Goal: Contribute content: Contribute content

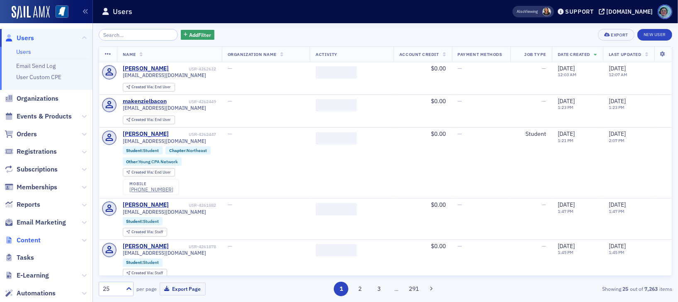
click at [28, 239] on span "Content" at bounding box center [29, 240] width 24 height 9
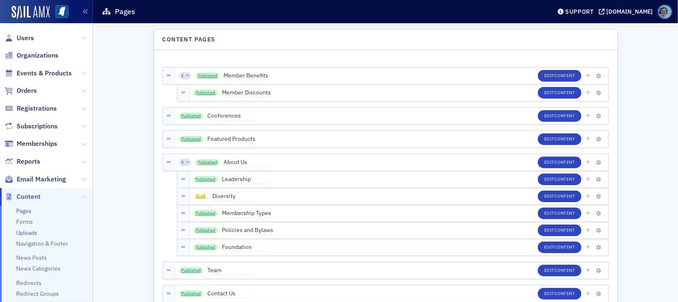
click at [28, 232] on link "Uploads" at bounding box center [26, 232] width 21 height 7
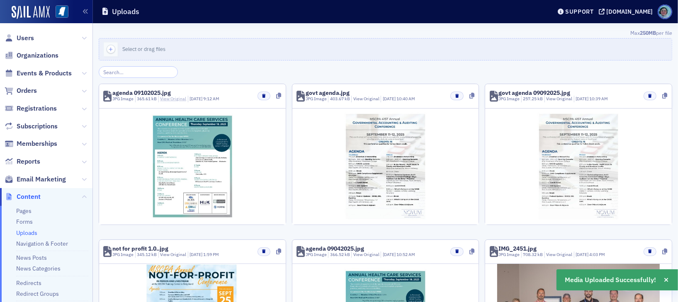
click at [165, 96] on link "View Original" at bounding box center [173, 99] width 26 height 6
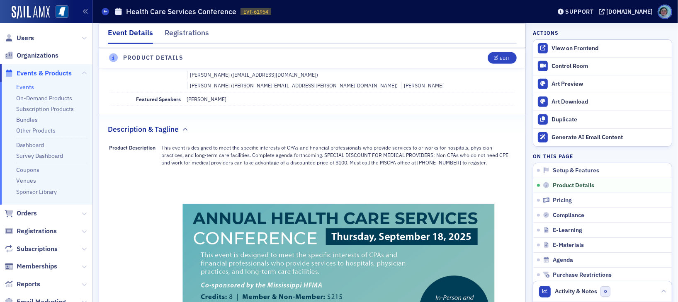
scroll to position [332, 0]
click at [494, 58] on icon "button" at bounding box center [496, 58] width 5 height 5
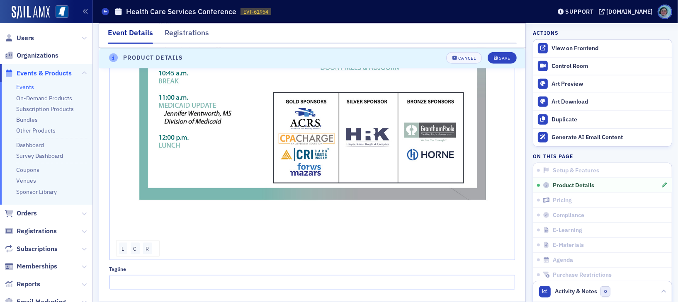
scroll to position [946, 0]
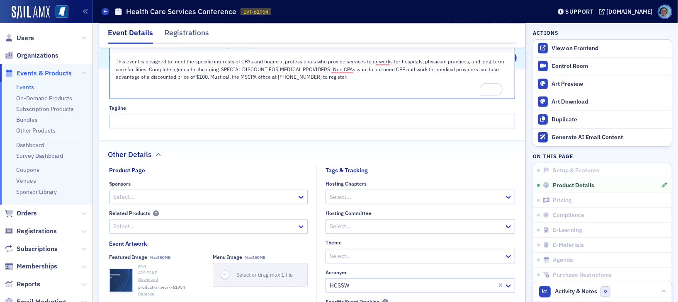
scroll to position [448, 0]
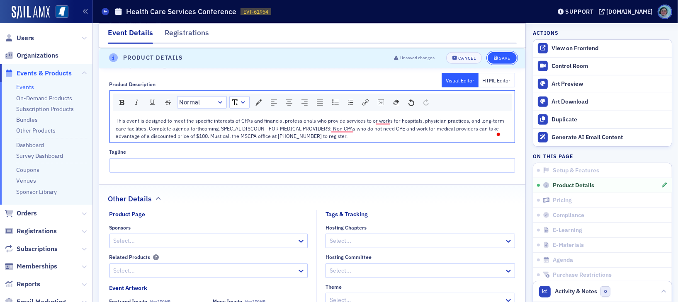
click at [500, 59] on div "Save" at bounding box center [504, 58] width 11 height 5
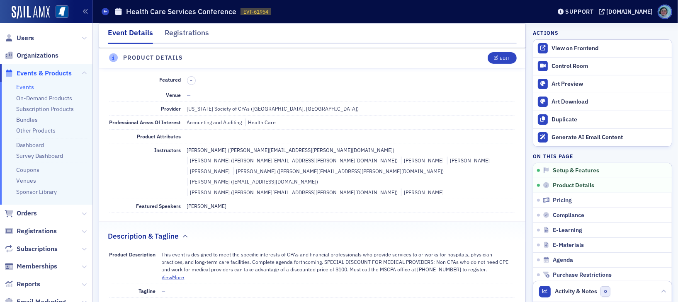
scroll to position [199, 0]
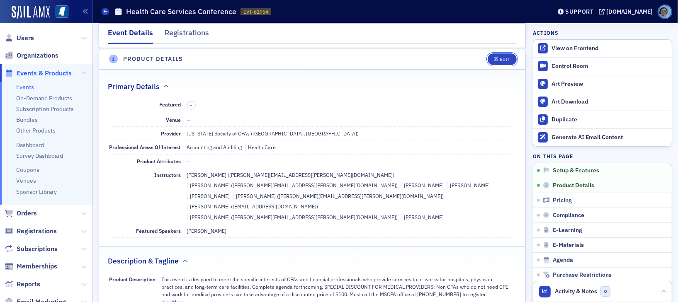
click at [500, 59] on div "Edit" at bounding box center [505, 59] width 10 height 5
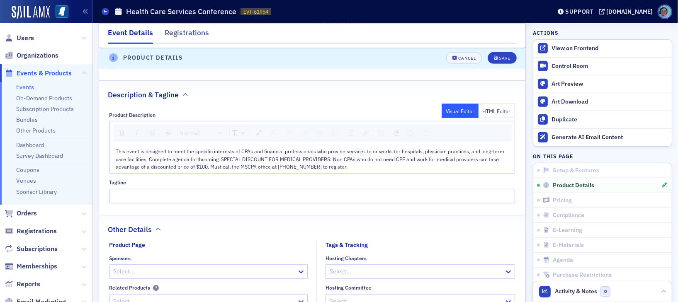
scroll to position [407, 0]
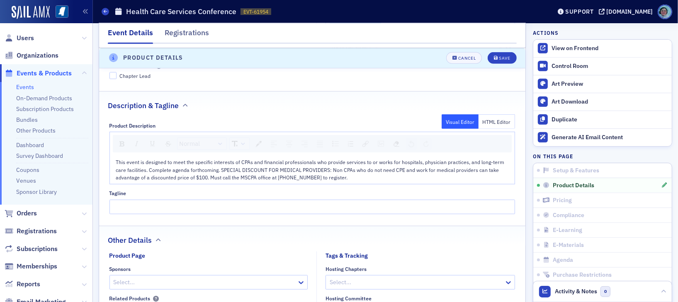
click at [366, 167] on div "This event is designed to meet the specific interests of CPAs and financial pro…" at bounding box center [312, 169] width 393 height 23
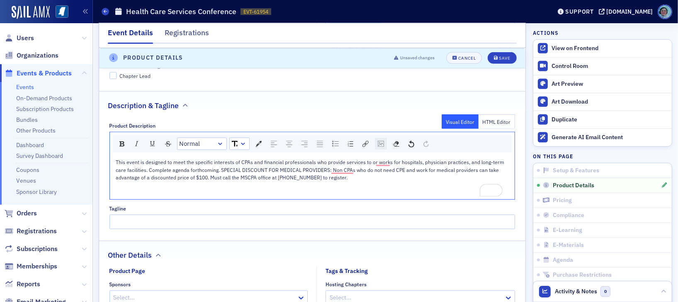
click at [382, 138] on div "rdw-image-control" at bounding box center [381, 144] width 12 height 12
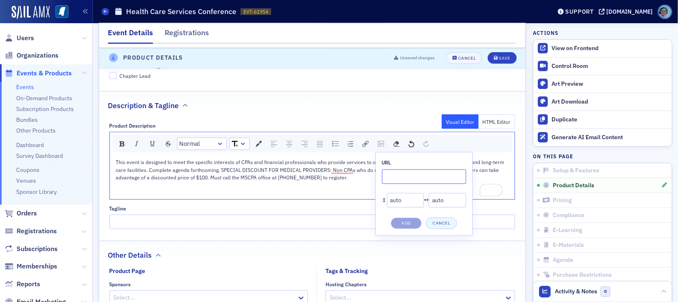
click at [403, 170] on input "rdw-image-control" at bounding box center [424, 177] width 84 height 15
paste input "[URL][DOMAIN_NAME]"
type input "[URL][DOMAIN_NAME]"
click at [415, 218] on button "Add" at bounding box center [406, 224] width 31 height 12
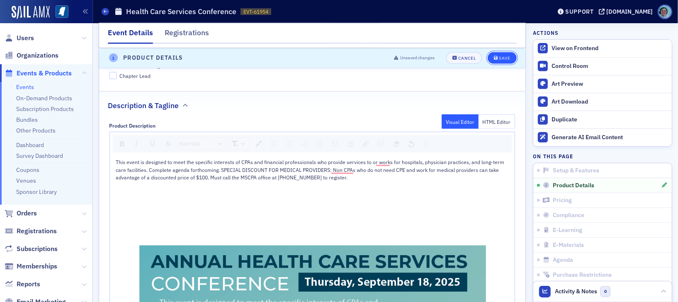
click at [499, 56] on div "Save" at bounding box center [504, 58] width 11 height 5
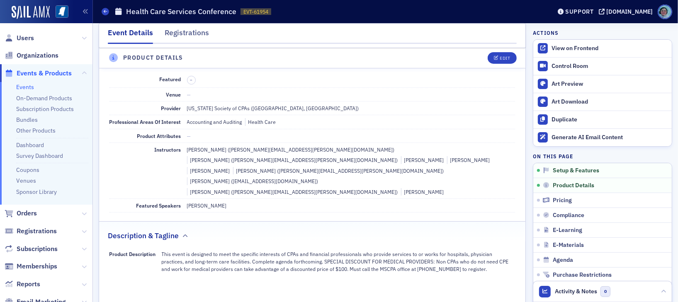
scroll to position [199, 0]
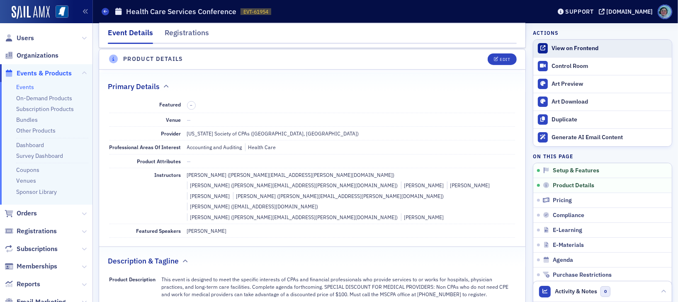
click at [565, 45] on div "View on Frontend" at bounding box center [609, 48] width 116 height 7
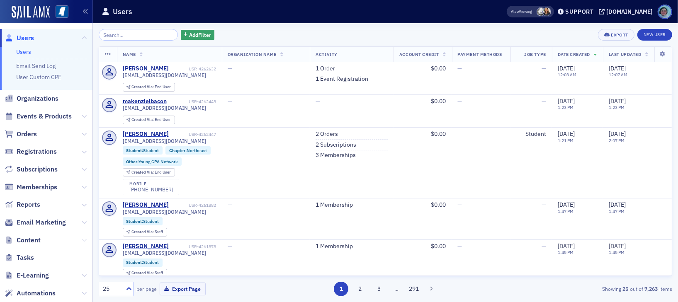
click at [82, 240] on icon at bounding box center [84, 240] width 5 height 5
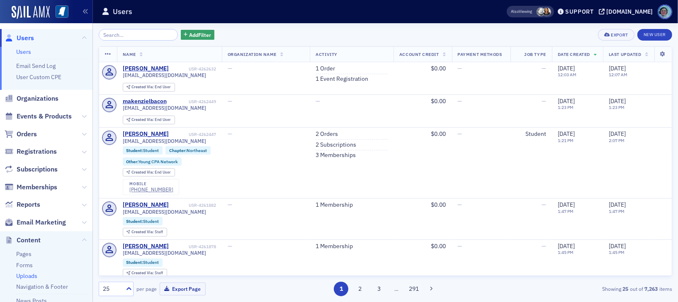
click at [27, 273] on link "Uploads" at bounding box center [26, 275] width 21 height 7
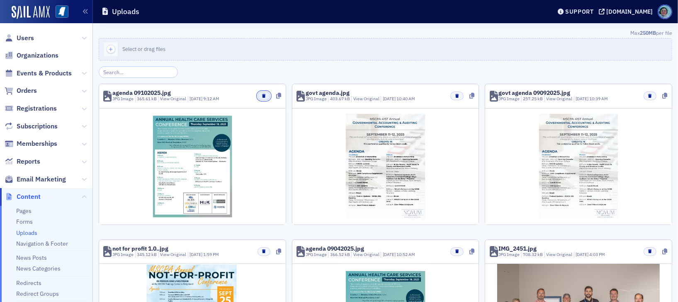
click at [262, 96] on icon "button" at bounding box center [263, 96] width 3 height 4
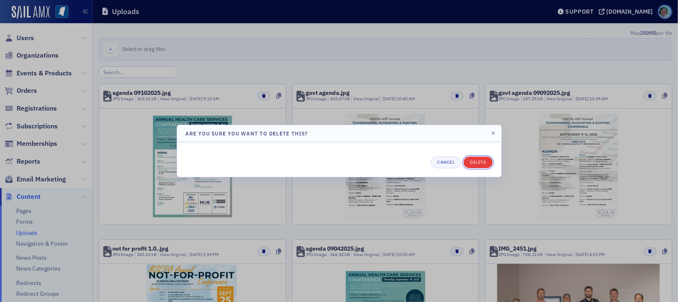
click at [471, 162] on button "Delete" at bounding box center [478, 163] width 29 height 12
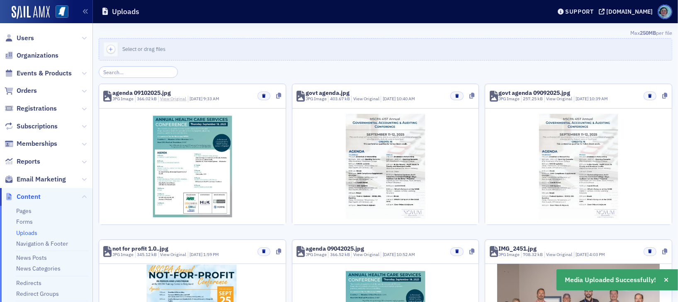
click at [180, 96] on link "View Original" at bounding box center [173, 99] width 26 height 6
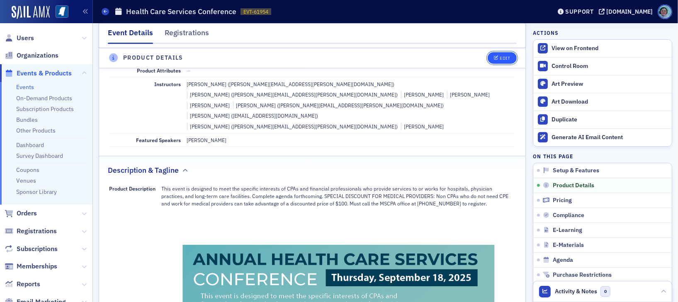
click at [501, 57] on div "Edit" at bounding box center [505, 58] width 10 height 5
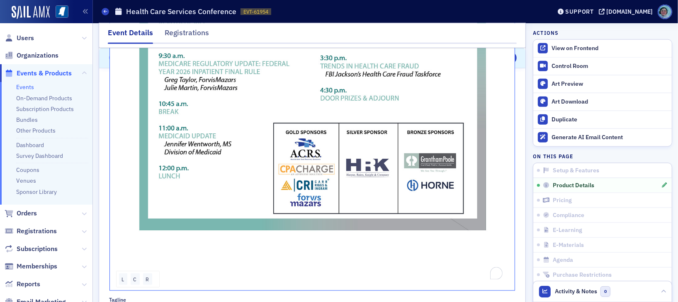
scroll to position [904, 0]
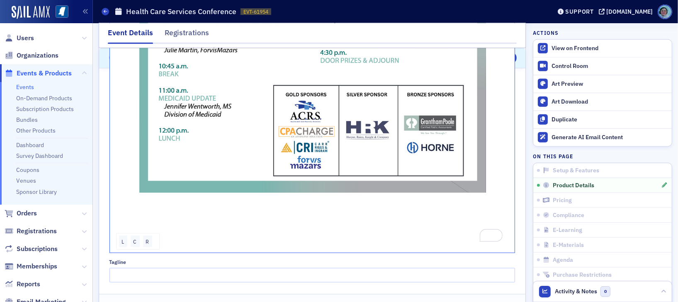
click at [175, 242] on div "To enrich screen reader interactions, please activate Accessibility in Grammarl…" at bounding box center [312, 245] width 393 height 7
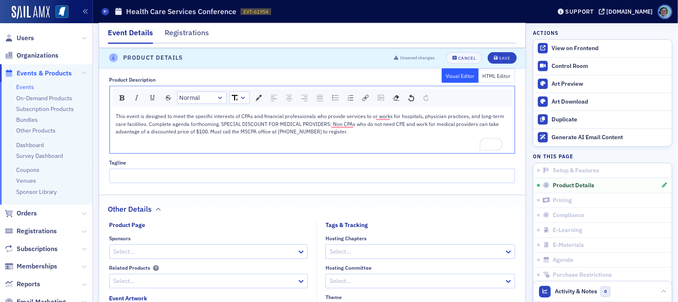
scroll to position [365, 0]
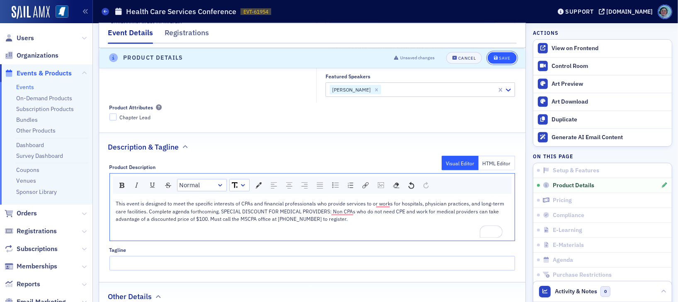
click at [499, 56] on div "Save" at bounding box center [504, 58] width 11 height 5
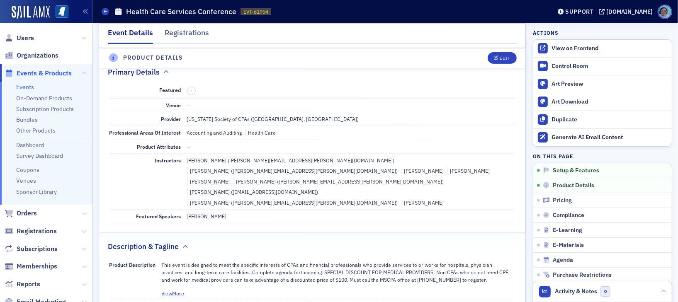
scroll to position [199, 0]
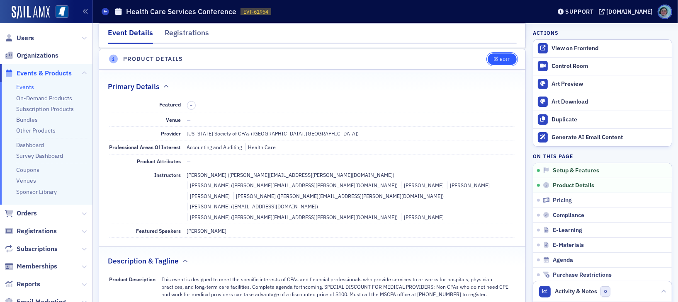
click at [500, 60] on div "Edit" at bounding box center [505, 59] width 10 height 5
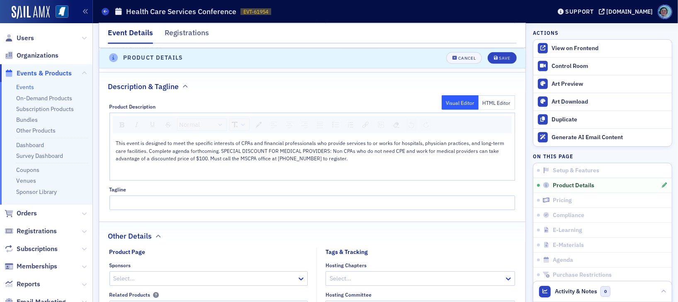
scroll to position [448, 0]
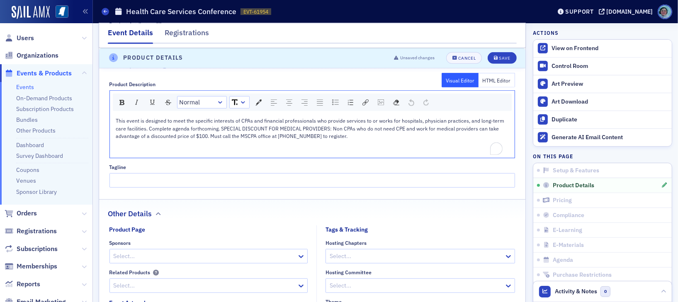
click at [201, 148] on div "To enrich screen reader interactions, please activate Accessibility in Grammarl…" at bounding box center [312, 151] width 393 height 7
click at [378, 99] on img "rdw-image-control" at bounding box center [381, 102] width 6 height 6
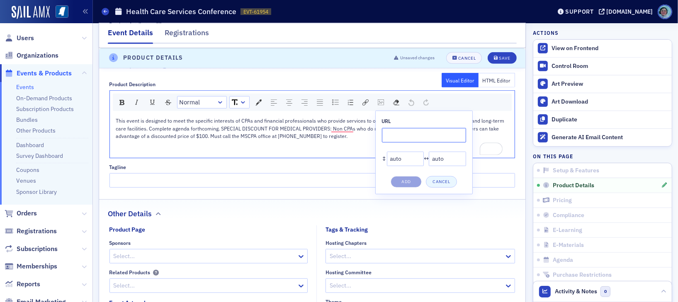
click at [404, 128] on input "rdw-image-control" at bounding box center [424, 135] width 84 height 15
paste input "[URL][DOMAIN_NAME]"
type input "[URL][DOMAIN_NAME]"
click at [414, 176] on button "Add" at bounding box center [406, 182] width 31 height 12
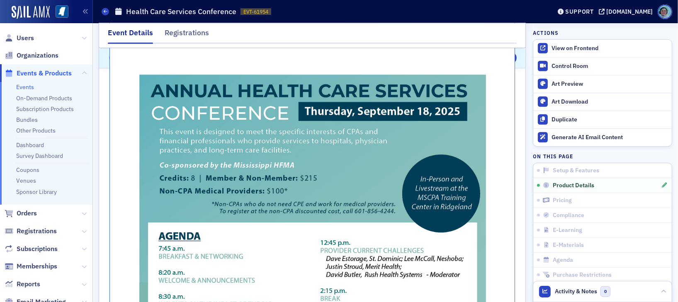
scroll to position [448, 0]
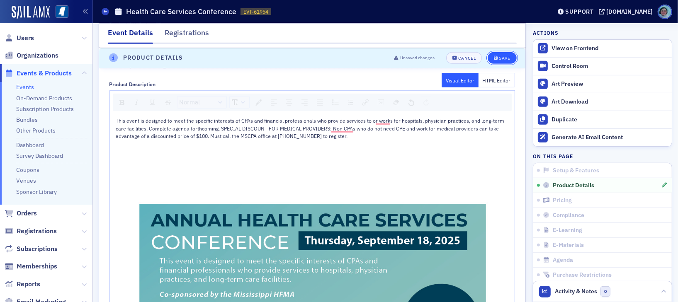
click at [496, 63] on button "Save" at bounding box center [502, 58] width 29 height 12
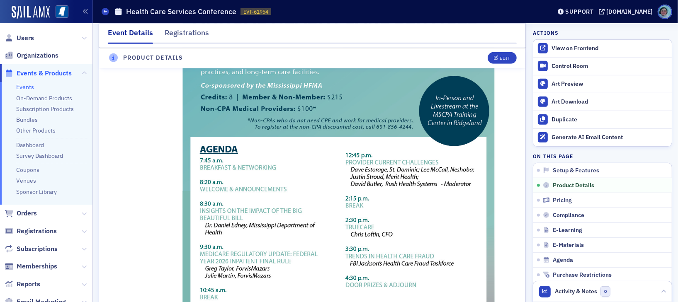
scroll to position [490, 0]
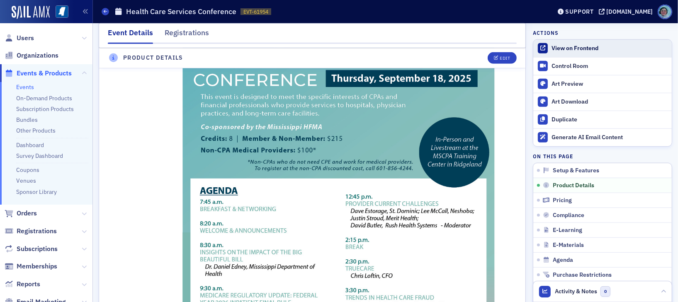
click at [562, 51] on div "View on Frontend" at bounding box center [609, 48] width 116 height 7
